Goal: Information Seeking & Learning: Learn about a topic

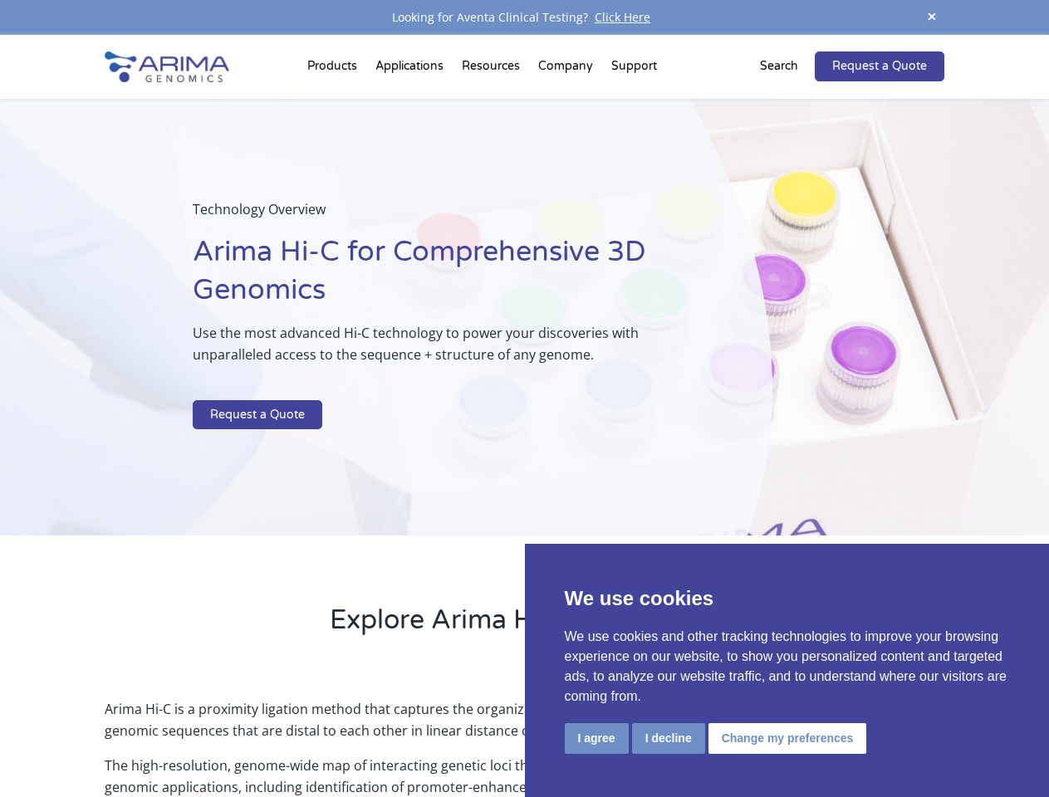
click at [524, 399] on p at bounding box center [441, 390] width 496 height 22
click at [596, 738] on button "I agree" at bounding box center [597, 738] width 64 height 31
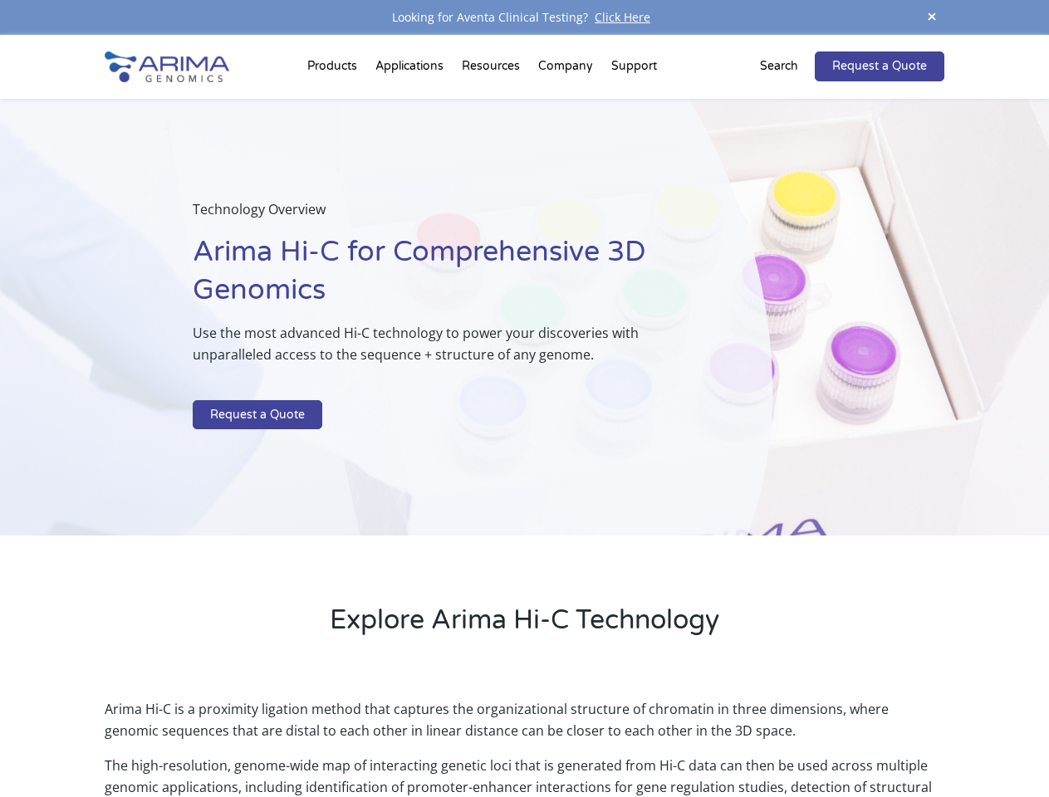
click at [668, 738] on p "Arima Hi-C is a proximity ligation method that captures the organizational stru…" at bounding box center [524, 727] width 839 height 56
click at [785, 738] on p "Arima Hi-C is a proximity ligation method that captures the organizational stru…" at bounding box center [524, 727] width 839 height 56
click at [932, 17] on span at bounding box center [931, 18] width 25 height 22
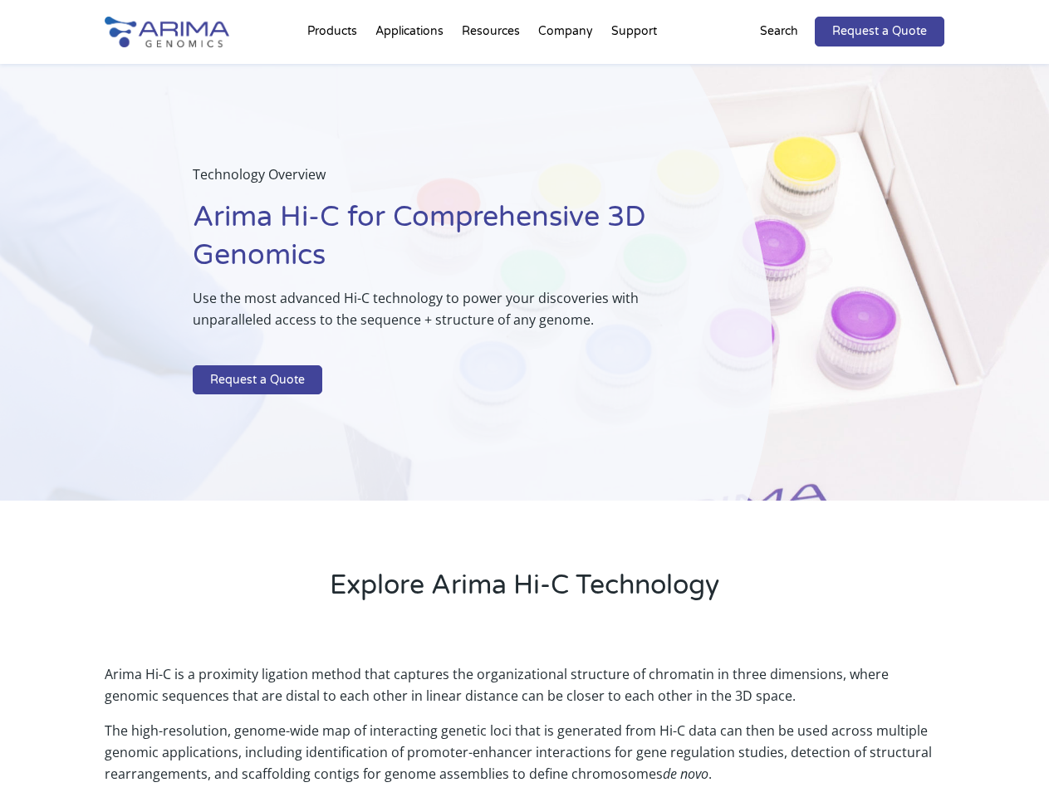
click at [524, 416] on div "Technology Overview Arima Hi-C for Comprehensive 3D Genomics Use the most advan…" at bounding box center [386, 283] width 772 height 438
click at [335, 70] on div "Technology Overview Arima Hi-C for Comprehensive 3D Genomics Use the most advan…" at bounding box center [386, 283] width 772 height 438
click at [493, 70] on div "Technology Overview Arima Hi-C for Comprehensive 3D Genomics Use the most advan…" at bounding box center [386, 283] width 772 height 438
click at [566, 70] on div "Technology Overview Arima Hi-C for Comprehensive 3D Genomics Use the most advan…" at bounding box center [386, 283] width 772 height 438
click at [634, 70] on div "Technology Overview Arima Hi-C for Comprehensive 3D Genomics Use the most advan…" at bounding box center [386, 283] width 772 height 438
